Goal: Use online tool/utility

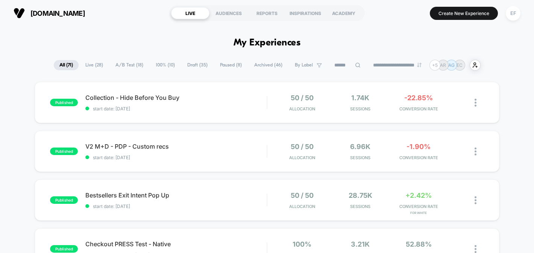
click at [124, 62] on span "A/B Test ( 18 )" at bounding box center [129, 65] width 39 height 10
click at [165, 65] on span "100% ( 10 )" at bounding box center [165, 65] width 30 height 10
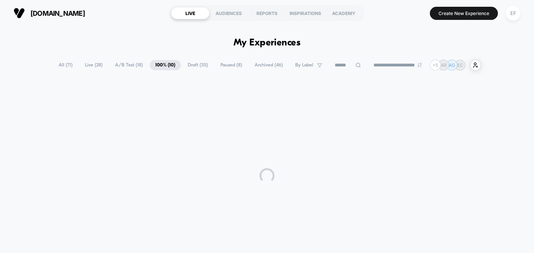
click at [196, 63] on span "Draft ( 35 )" at bounding box center [198, 65] width 32 height 10
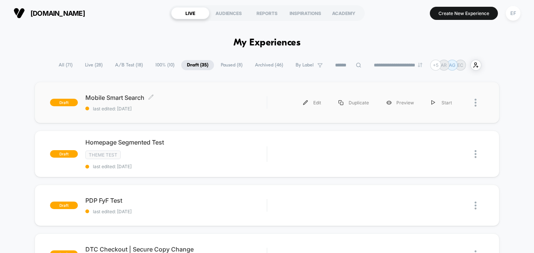
click at [211, 104] on div "Mobile Smart Search Click to edit experience details Click to edit experience d…" at bounding box center [175, 103] width 181 height 18
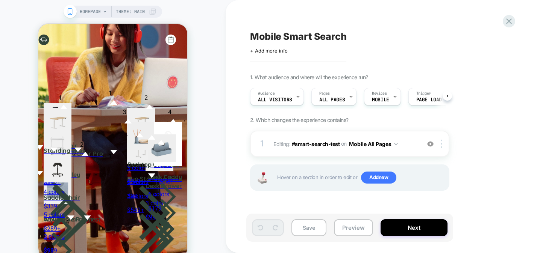
scroll to position [0, 0]
click at [0, 0] on div "Pages ALL PAGES" at bounding box center [0, 0] width 0 height 0
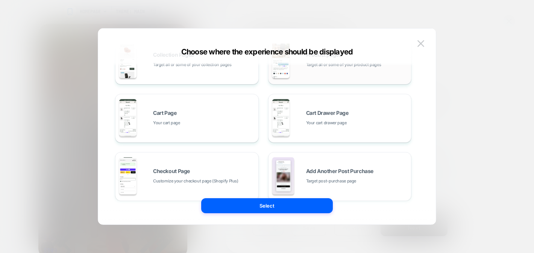
scroll to position [161, 0]
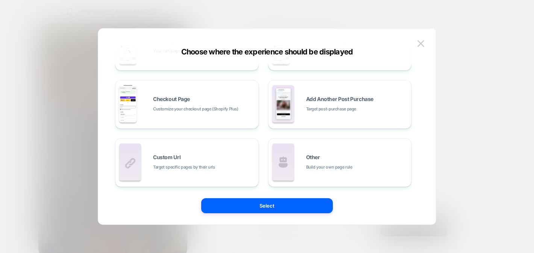
click at [504, 123] on div at bounding box center [267, 126] width 534 height 253
